Goal: Task Accomplishment & Management: Use online tool/utility

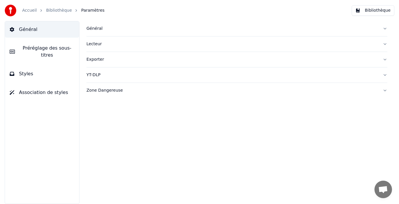
click at [365, 11] on button "Bibliothèque" at bounding box center [372, 10] width 43 height 11
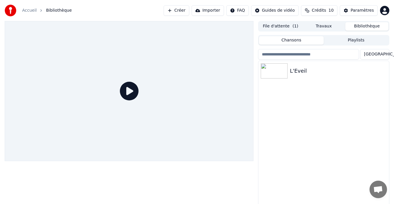
click at [28, 12] on link "Accueil" at bounding box center [29, 11] width 15 height 6
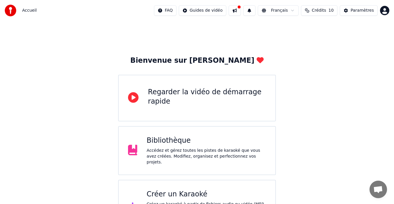
scroll to position [22, 0]
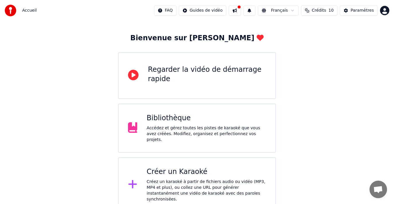
click at [203, 134] on div "Accédez et gérez toutes les pistes de karaoké que vous avez créées. Modifiez, o…" at bounding box center [206, 134] width 119 height 18
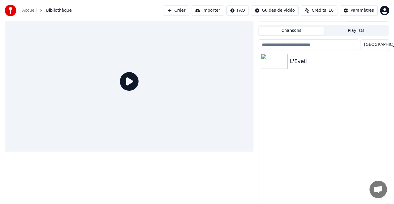
click at [215, 8] on button "Importer" at bounding box center [208, 10] width 32 height 11
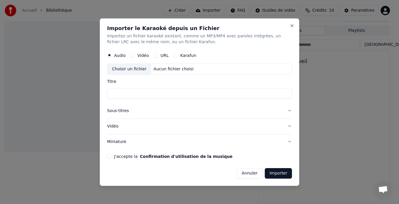
click at [248, 179] on div "Importer le Karaoké depuis un Fichier Importez un fichier karaoké existant, com…" at bounding box center [199, 101] width 199 height 167
click at [240, 170] on button "Annuler" at bounding box center [249, 173] width 26 height 11
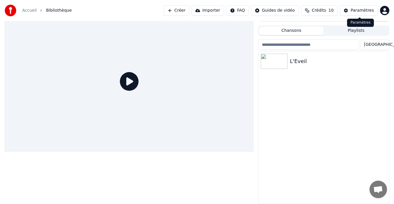
scroll to position [8, 0]
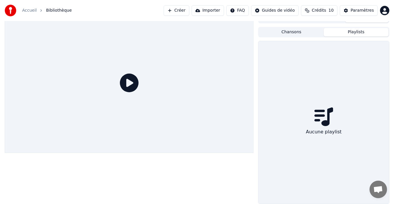
click at [359, 29] on button "Playlists" at bounding box center [356, 32] width 65 height 8
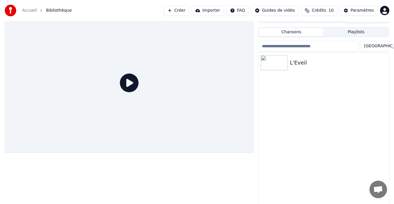
click at [303, 30] on button "Chansons" at bounding box center [291, 32] width 65 height 8
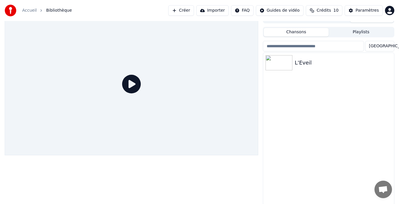
click at [289, 7] on html "Accueil Bibliothèque Créer Importer FAQ Guides de vidéo Crédits 10 Paramètres F…" at bounding box center [199, 94] width 399 height 204
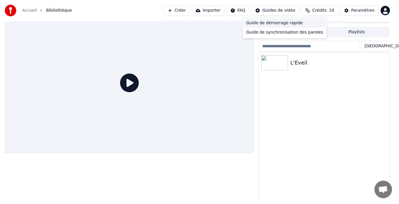
click at [292, 23] on div "Guide de démarrage rapide" at bounding box center [284, 22] width 81 height 9
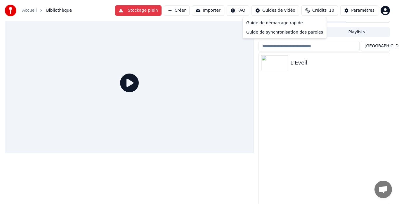
click at [284, 11] on html "Accueil Bibliothèque Stockage plein Créer Importer FAQ Guides de vidéo Crédits …" at bounding box center [199, 94] width 399 height 204
click at [289, 34] on div "Guide de synchronisation des paroles" at bounding box center [284, 32] width 81 height 9
